Goal: Task Accomplishment & Management: Manage account settings

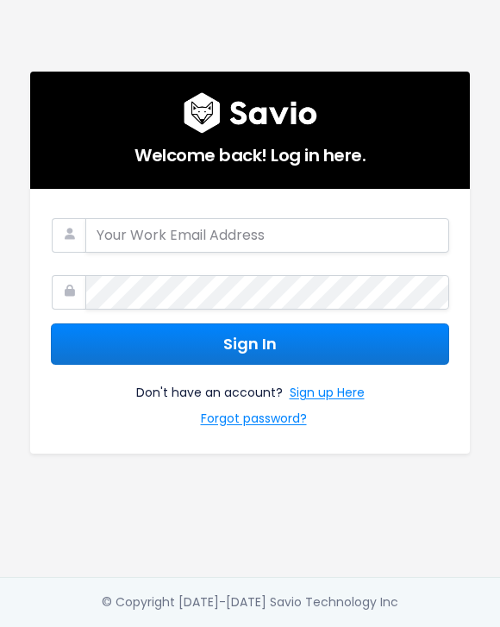
type input "jessica.harrison@cubiko.com.au"
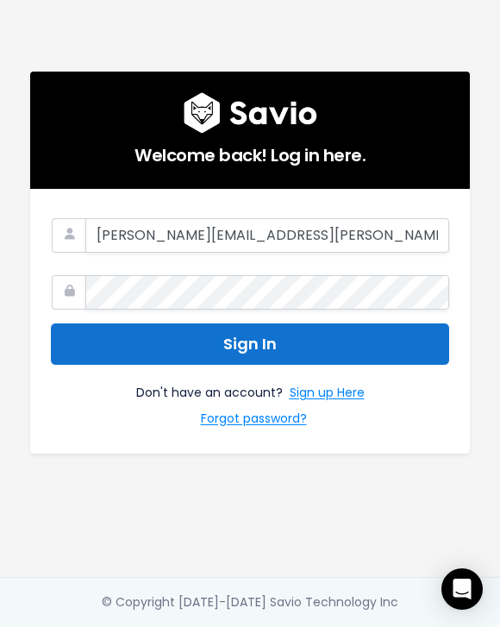
click at [173, 334] on button "Sign In" at bounding box center [250, 344] width 398 height 42
